Goal: Complete application form

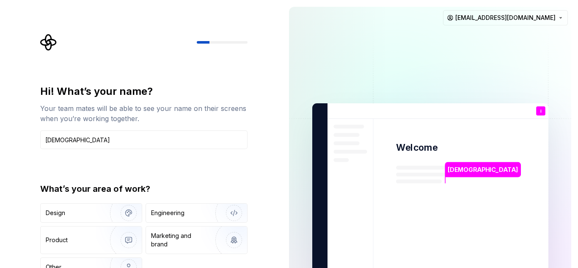
type input "[DEMOGRAPHIC_DATA]"
click at [187, 166] on div "Hi! What’s your name? Your team mates will be able to see your name on their sc…" at bounding box center [143, 181] width 207 height 192
click at [165, 210] on div "Engineering" at bounding box center [167, 212] width 33 height 8
click at [198, 215] on div "Engineering" at bounding box center [184, 212] width 67 height 8
click at [158, 135] on input "[DEMOGRAPHIC_DATA]" at bounding box center [143, 139] width 207 height 19
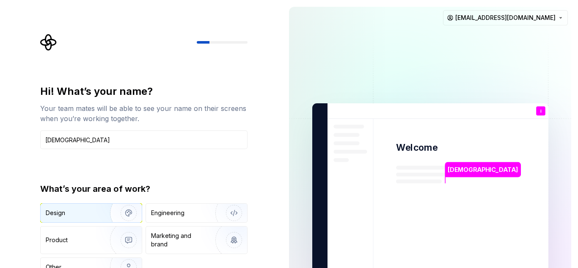
click at [184, 213] on div "Engineering" at bounding box center [167, 212] width 33 height 8
click at [211, 208] on img "button" at bounding box center [228, 212] width 54 height 57
click at [224, 210] on img "button" at bounding box center [228, 212] width 54 height 57
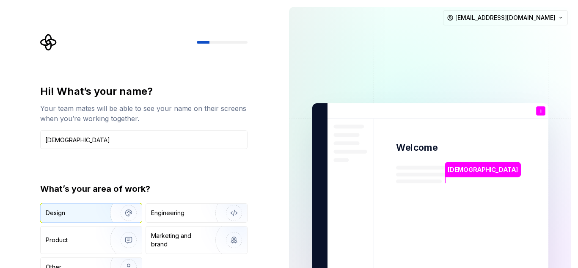
click at [224, 210] on img "button" at bounding box center [228, 212] width 54 height 57
click at [236, 210] on img "button" at bounding box center [228, 212] width 54 height 57
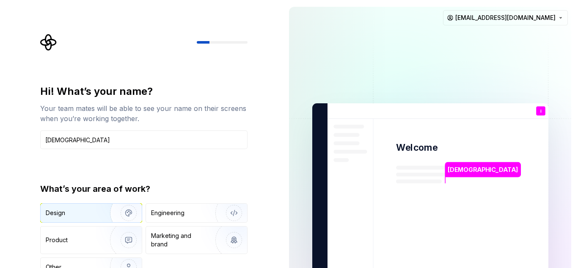
click at [235, 212] on img "button" at bounding box center [228, 212] width 54 height 57
click at [170, 138] on input "[DEMOGRAPHIC_DATA]" at bounding box center [143, 139] width 207 height 19
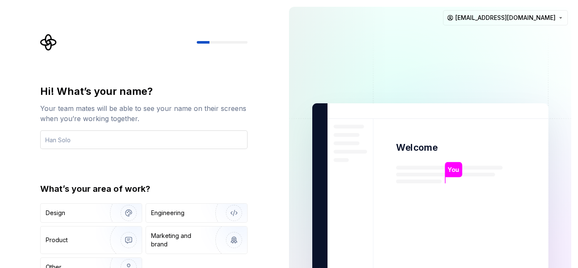
click at [148, 137] on input "text" at bounding box center [143, 139] width 207 height 19
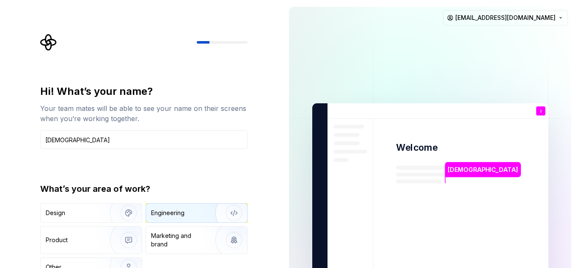
type input "[DEMOGRAPHIC_DATA]"
click at [207, 213] on img "button" at bounding box center [228, 212] width 54 height 57
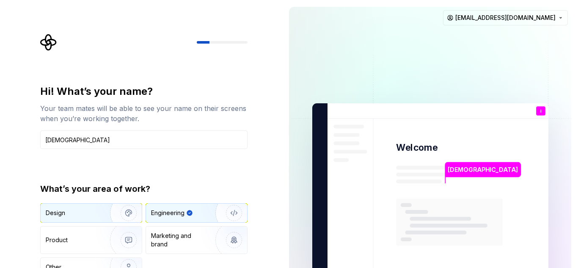
click at [94, 213] on div "Design" at bounding box center [72, 212] width 53 height 8
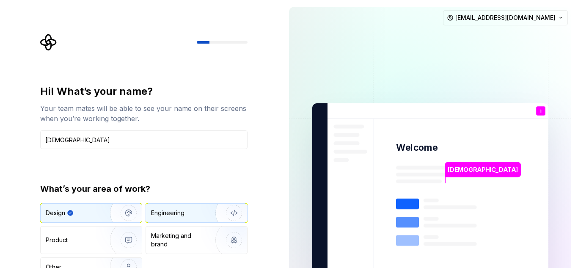
click at [176, 216] on div "Engineering" at bounding box center [167, 212] width 33 height 8
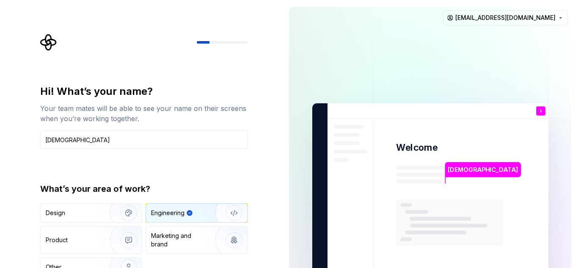
click at [216, 41] on div at bounding box center [222, 42] width 51 height 3
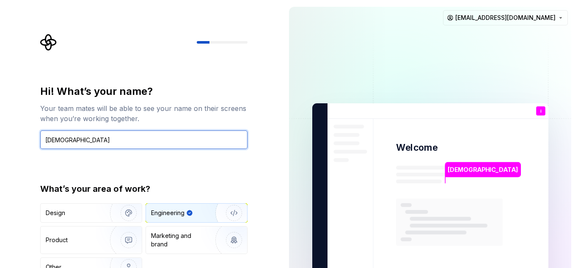
click at [132, 143] on input "[DEMOGRAPHIC_DATA]" at bounding box center [143, 139] width 207 height 19
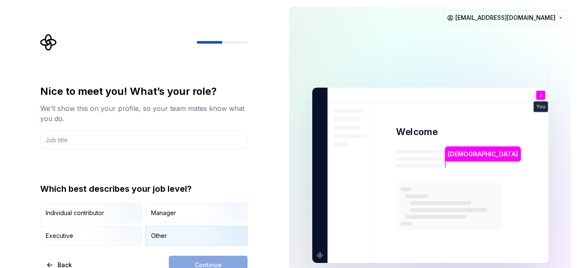
click at [178, 232] on div "Other" at bounding box center [196, 235] width 101 height 19
click at [215, 261] on div "Continue" at bounding box center [208, 264] width 79 height 19
drag, startPoint x: 225, startPoint y: 264, endPoint x: 220, endPoint y: 227, distance: 38.0
click at [220, 227] on div "Nice to meet you! What’s your role? We’ll show this on your profile, so your te…" at bounding box center [143, 179] width 207 height 189
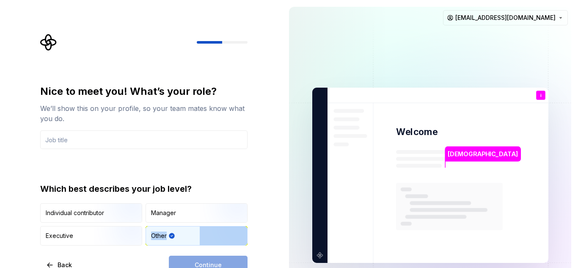
click at [220, 227] on img "button" at bounding box center [227, 246] width 54 height 57
